Goal: Information Seeking & Learning: Check status

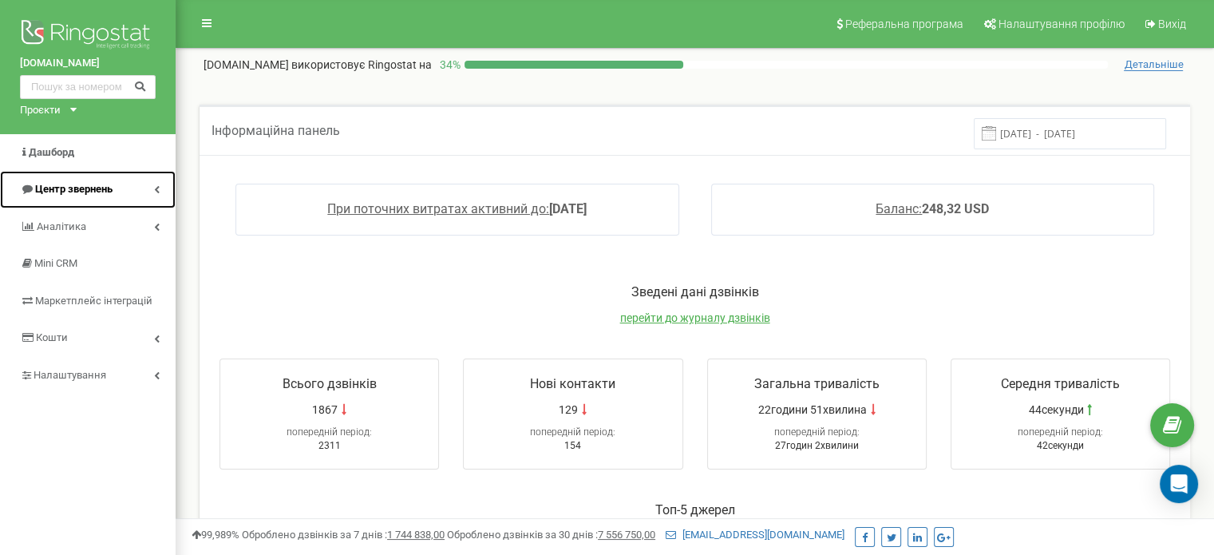
drag, startPoint x: 0, startPoint y: 0, endPoint x: 86, endPoint y: 194, distance: 212.2
click at [86, 194] on span "Центр звернень" at bounding box center [73, 189] width 77 height 12
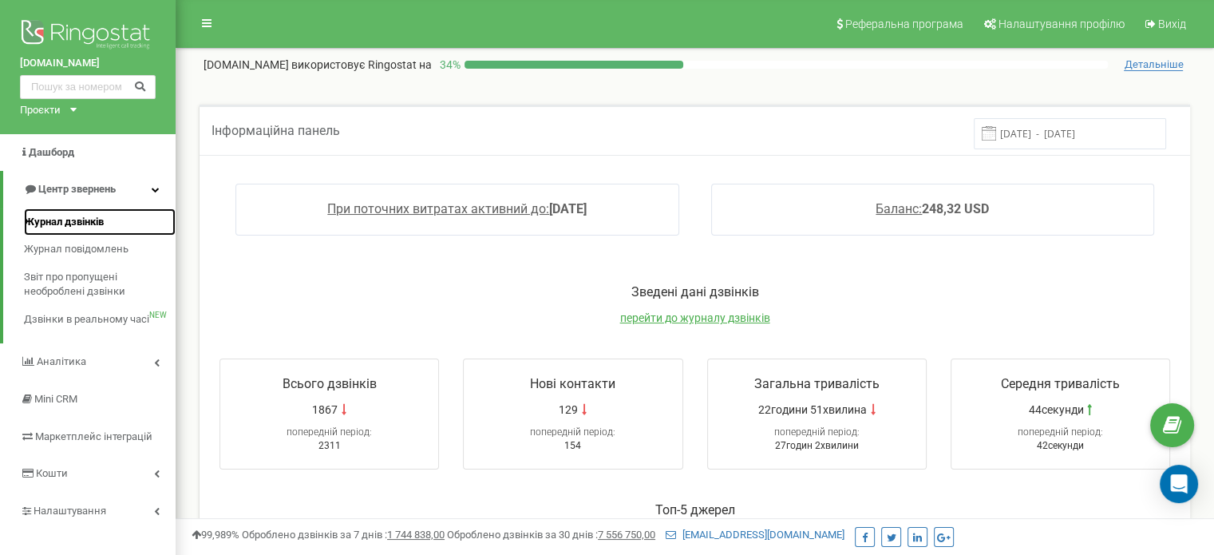
click at [80, 217] on span "Журнал дзвінків" at bounding box center [64, 222] width 80 height 15
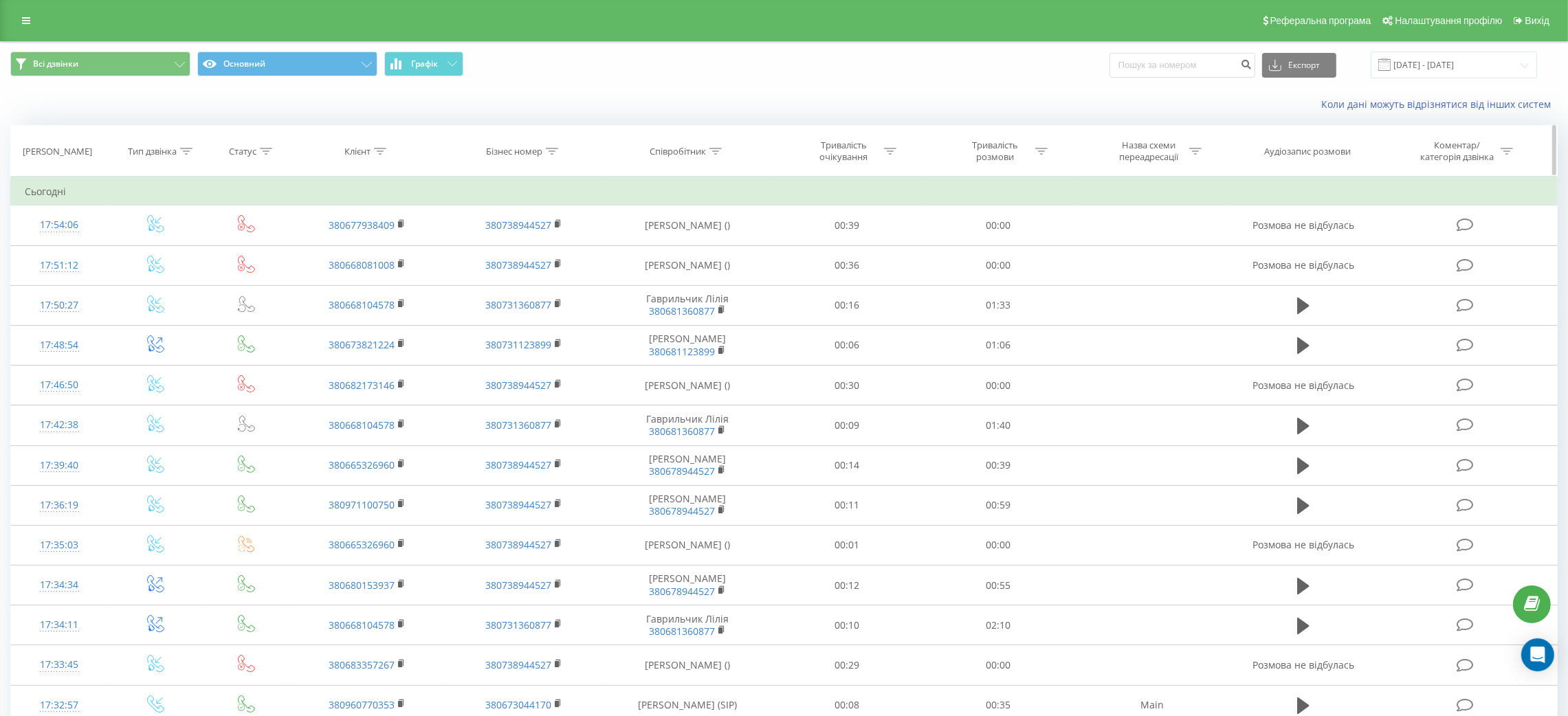
click at [716, 148] on icon at bounding box center [715, 152] width 12 height 7
click at [682, 258] on input "text" at bounding box center [688, 250] width 121 height 24
type input "рівне"
click at [712, 279] on span "OK" at bounding box center [716, 277] width 39 height 22
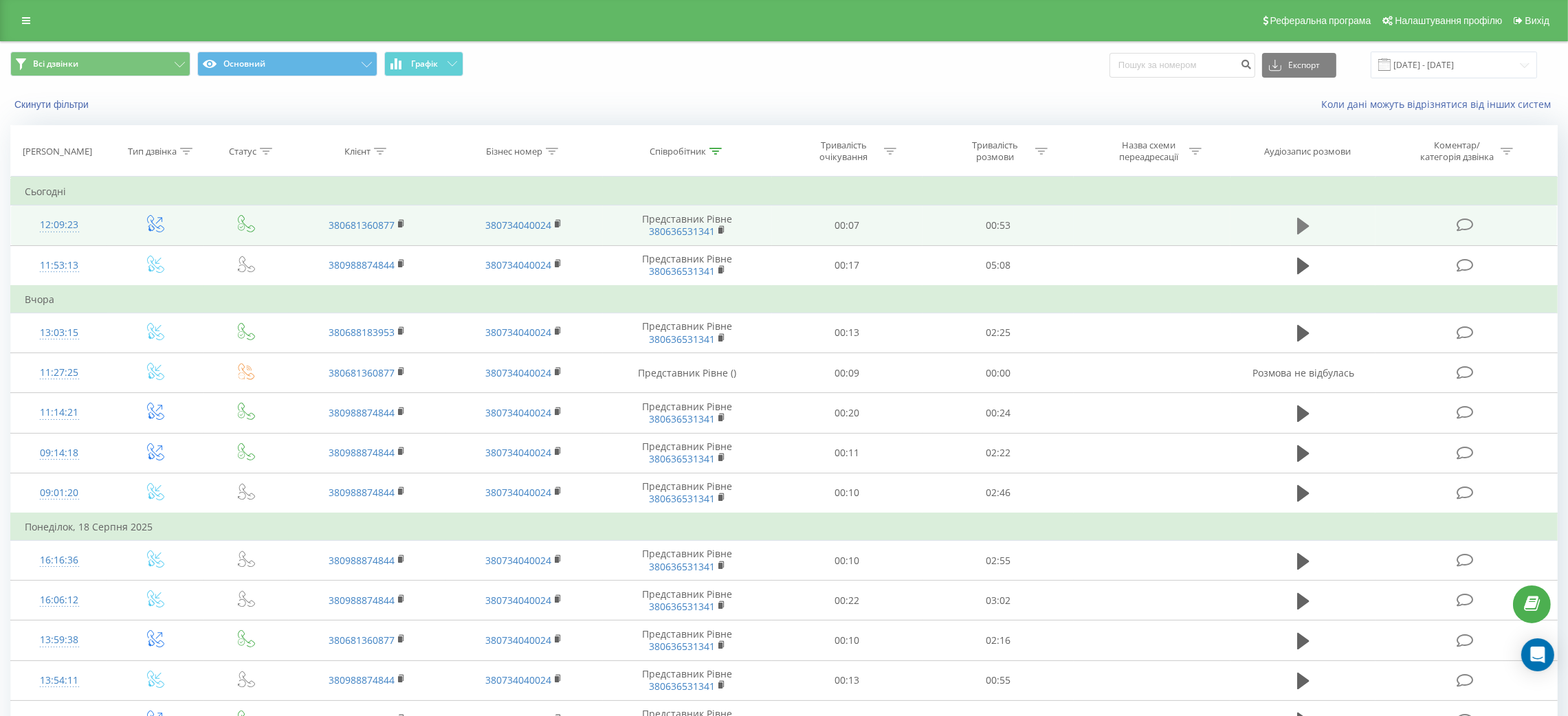
click at [1300, 222] on icon at bounding box center [1304, 226] width 12 height 16
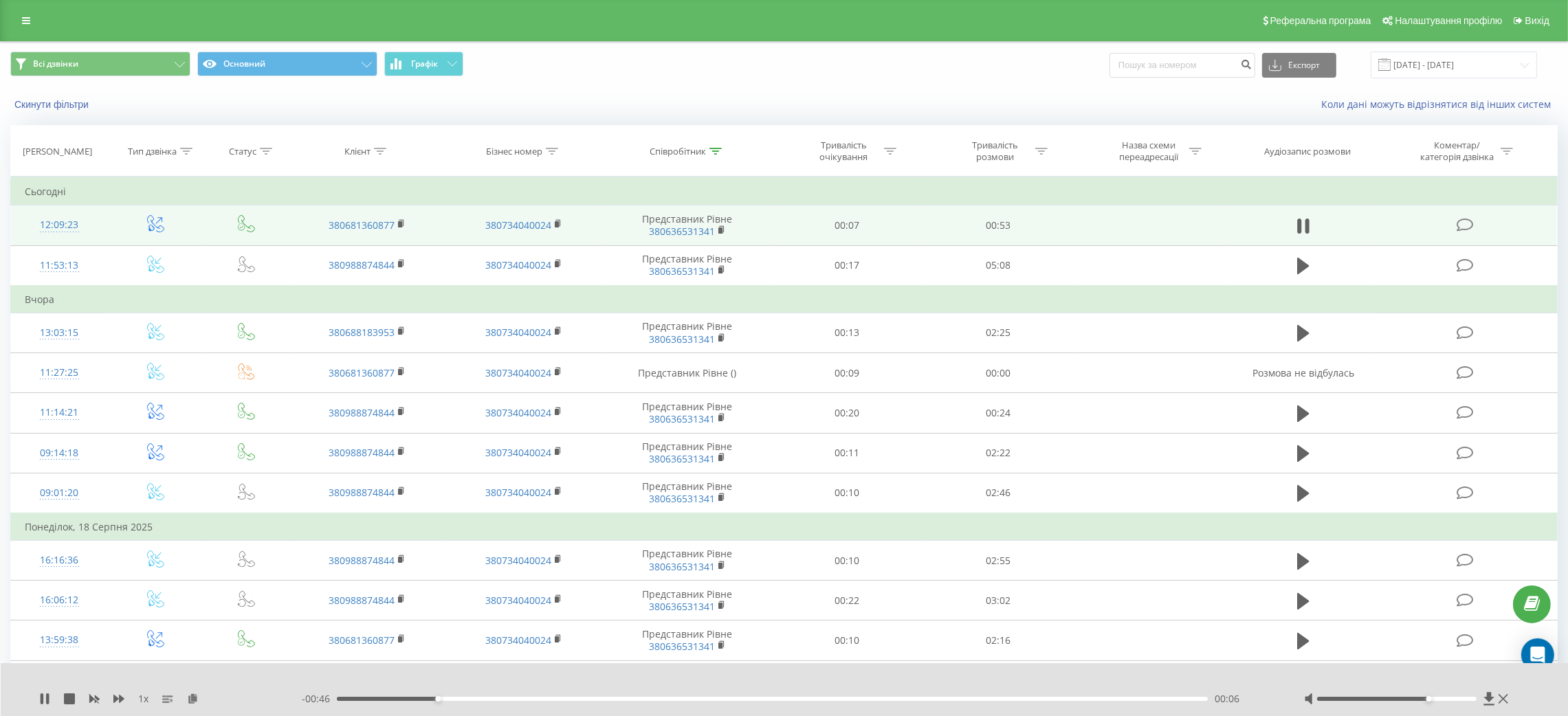
click at [1428, 697] on div at bounding box center [1397, 699] width 159 height 4
click at [1459, 697] on div at bounding box center [1397, 699] width 159 height 4
click at [1473, 699] on div at bounding box center [1397, 699] width 159 height 4
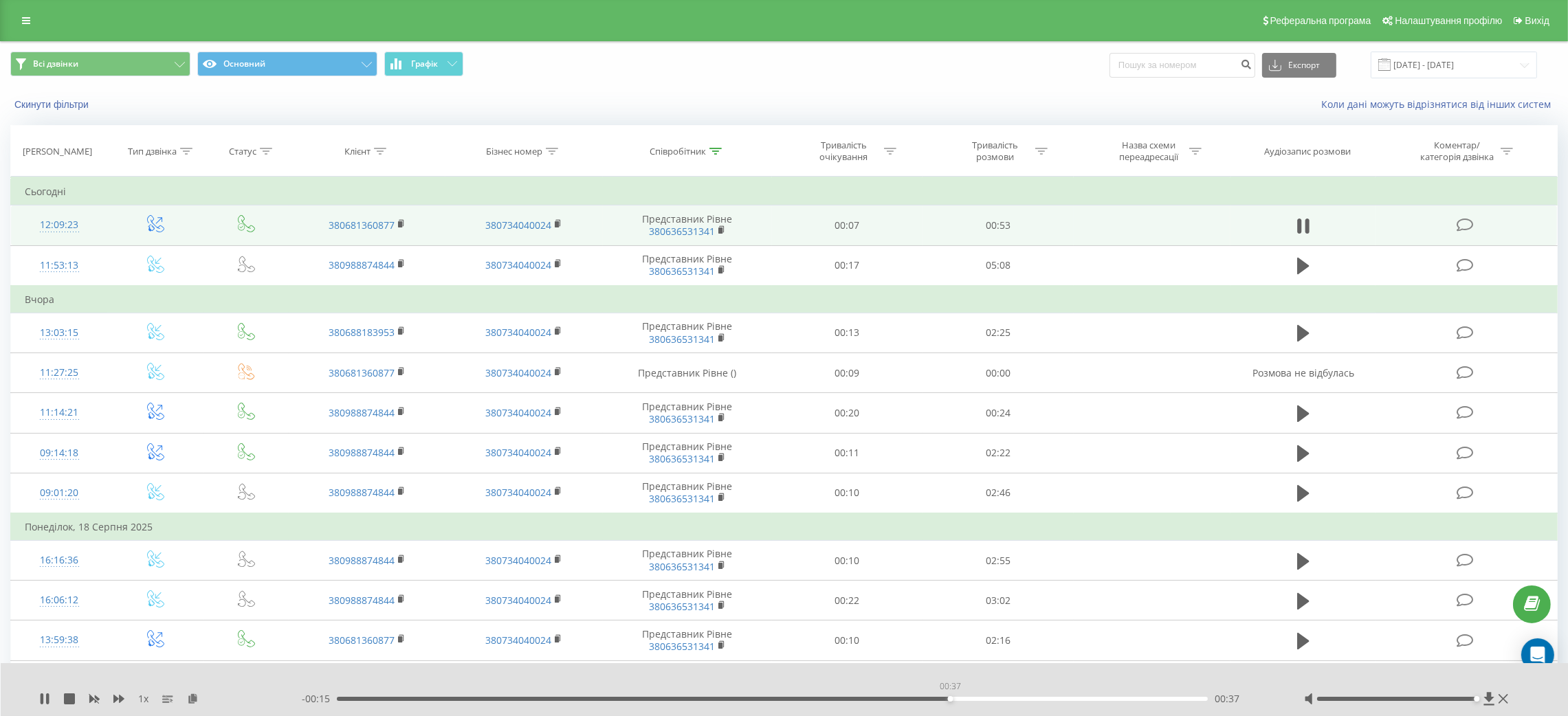
click at [950, 699] on div "00:37" at bounding box center [772, 699] width 871 height 4
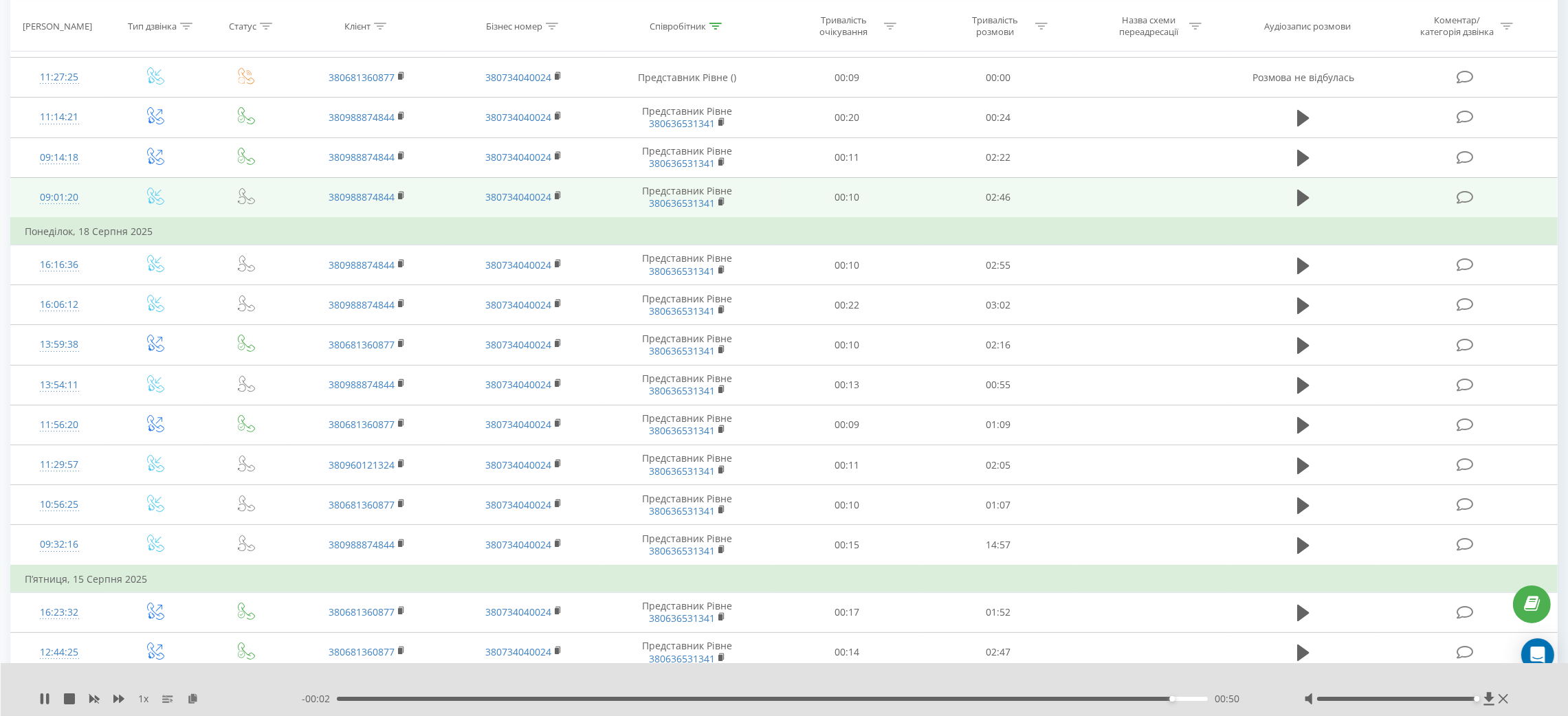
scroll to position [296, 0]
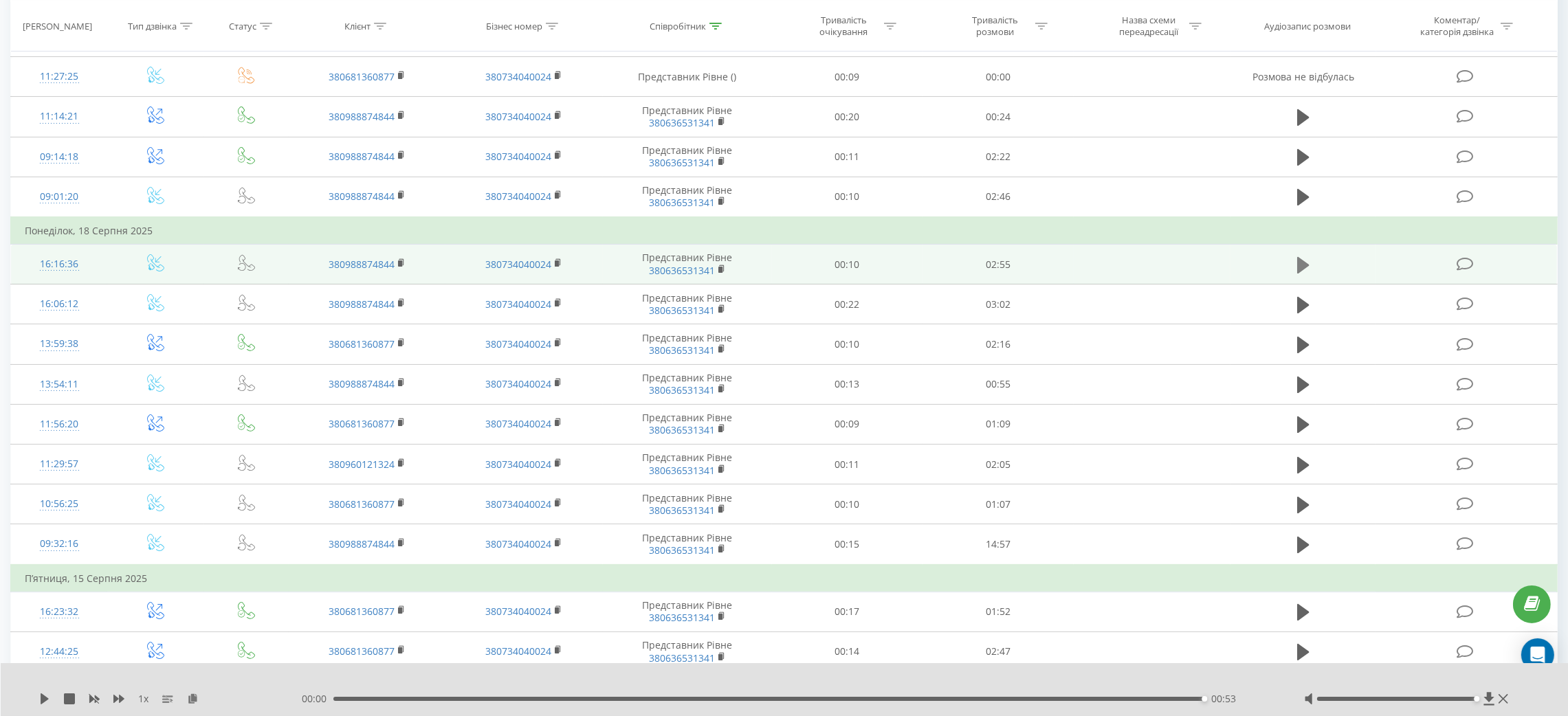
click at [1310, 264] on button at bounding box center [1304, 265] width 21 height 21
